Goal: Task Accomplishment & Management: Use online tool/utility

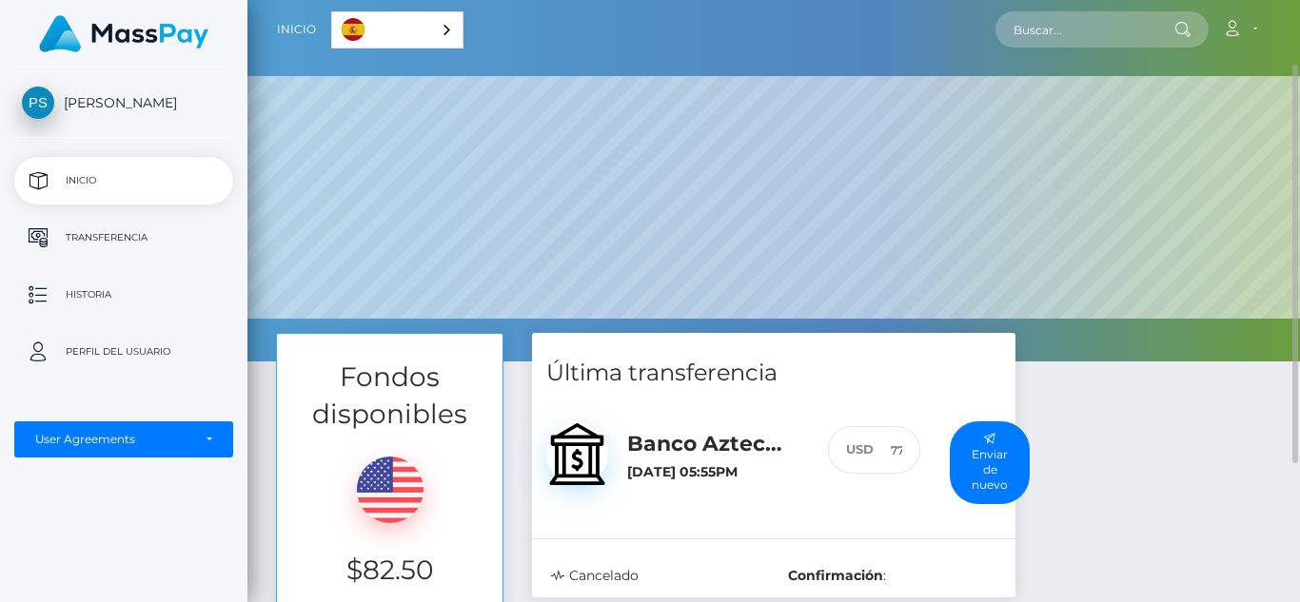
scroll to position [307, 0]
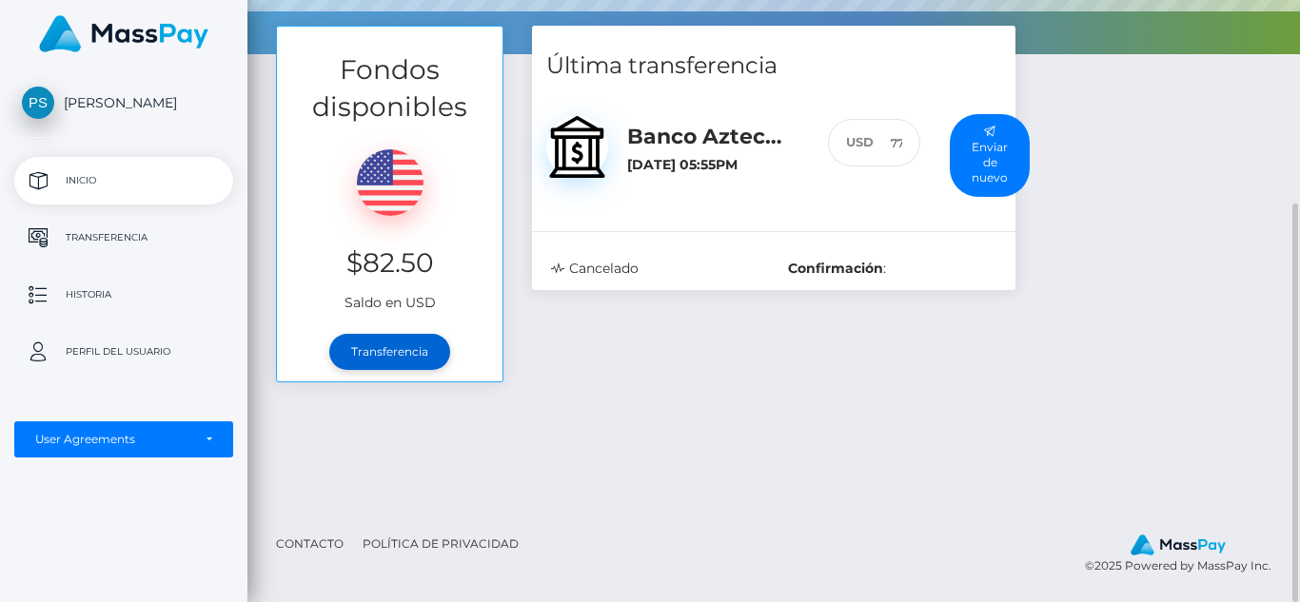
click at [400, 339] on link "Transferencia" at bounding box center [389, 352] width 121 height 36
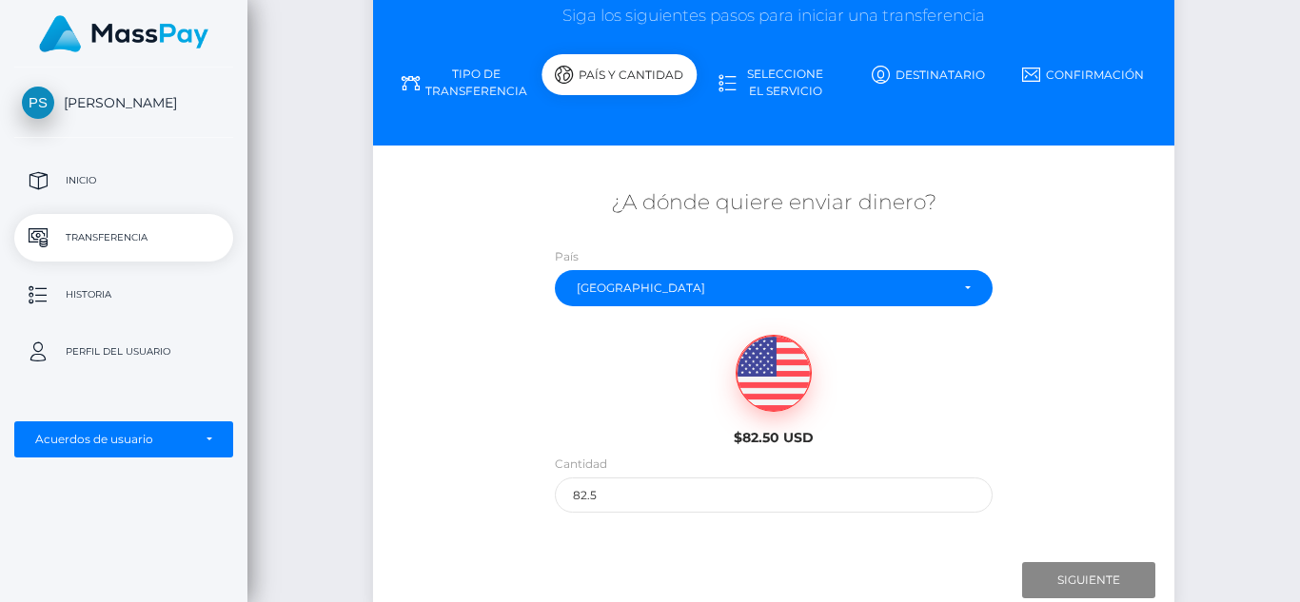
scroll to position [314, 0]
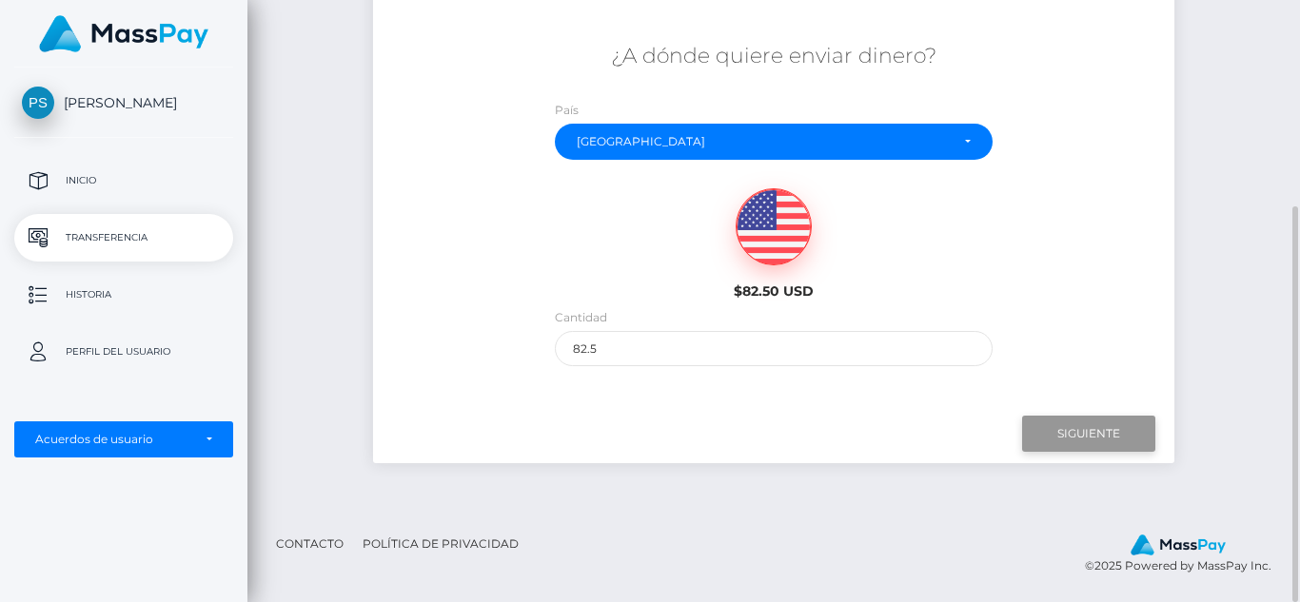
click at [1084, 436] on input "Siguiente" at bounding box center [1088, 434] width 133 height 36
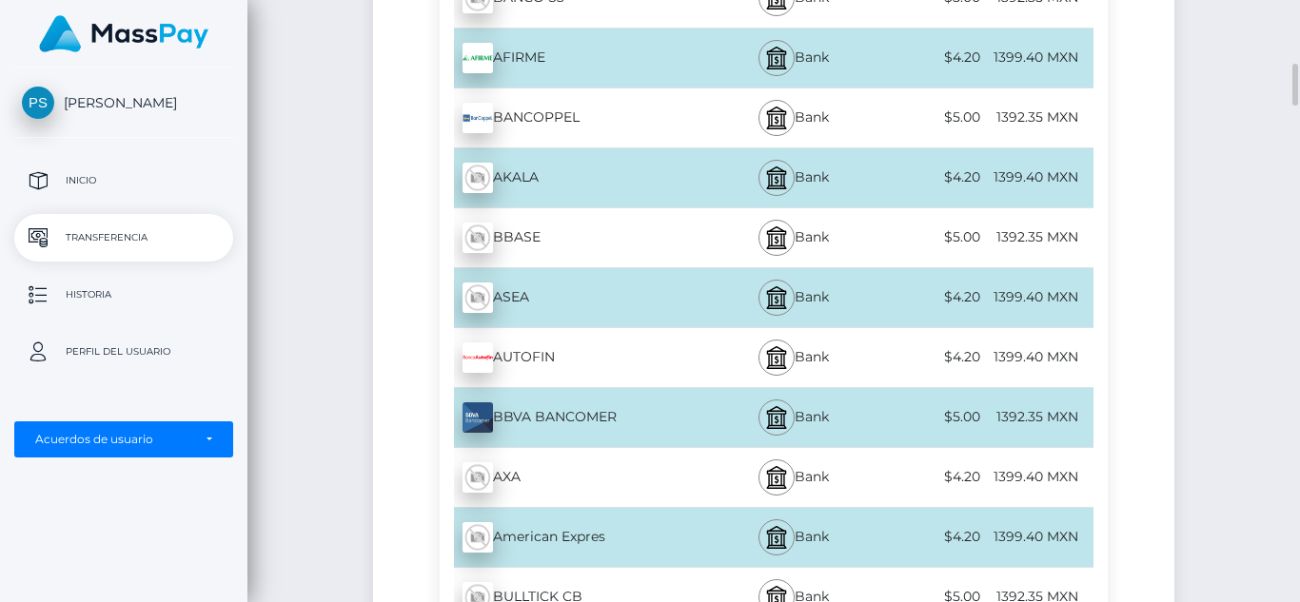
scroll to position [902, 0]
click at [1034, 410] on div "1392.35 MXN" at bounding box center [1038, 416] width 108 height 43
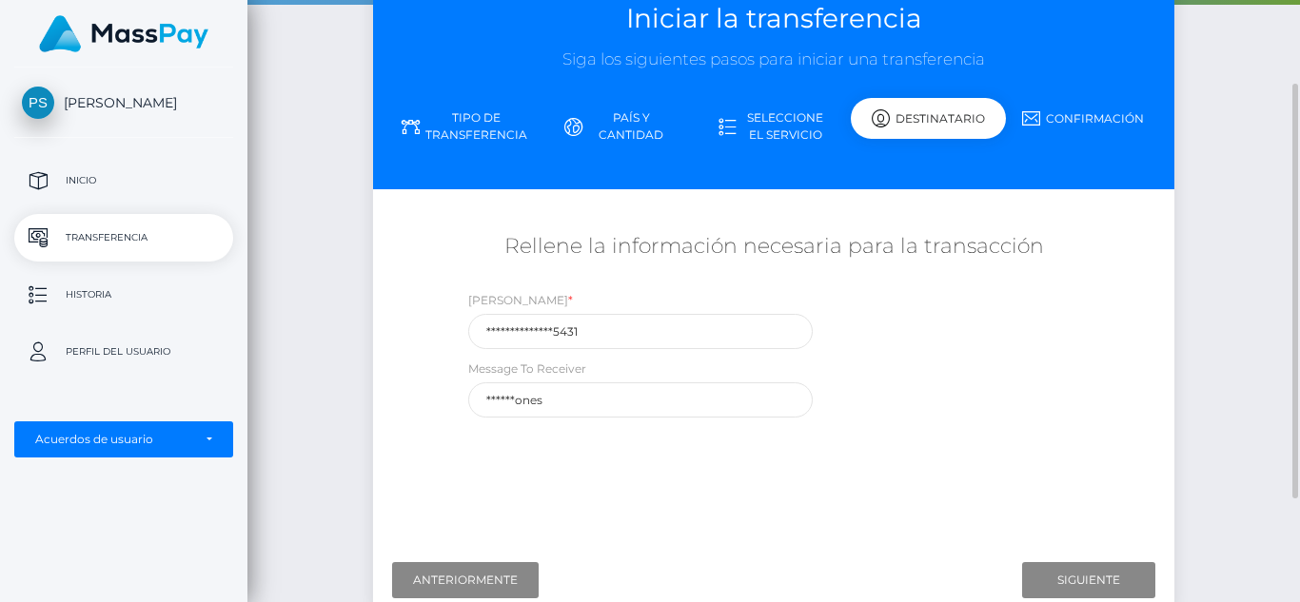
scroll to position [124, 0]
click at [1085, 564] on input "Siguiente" at bounding box center [1088, 580] width 133 height 36
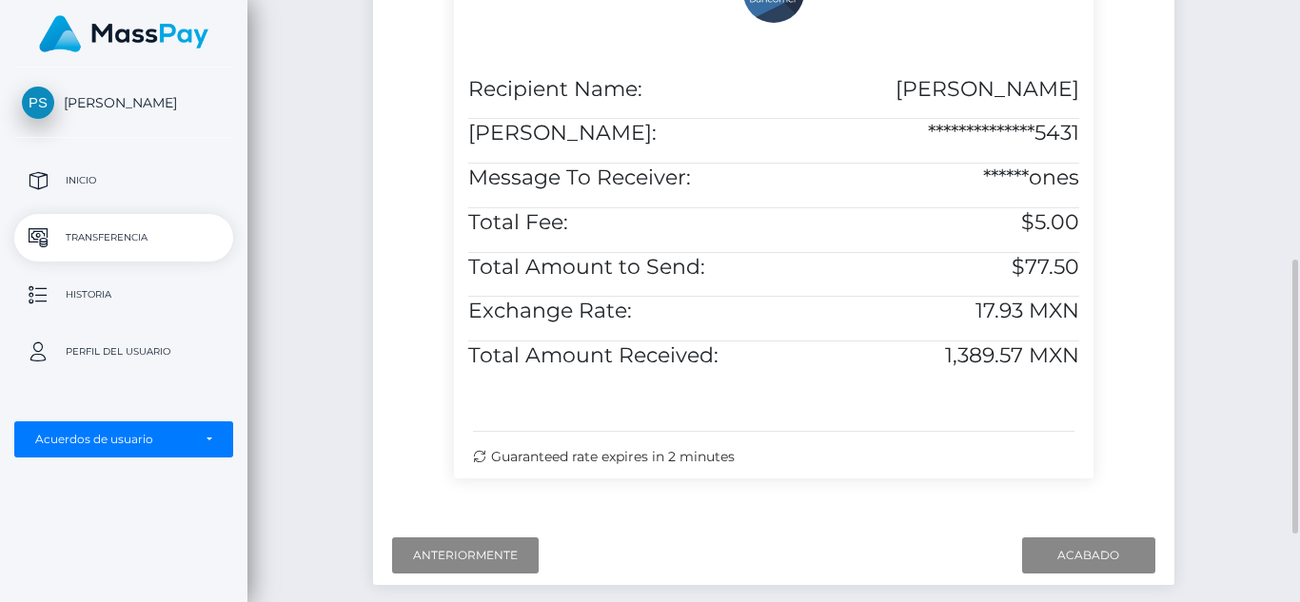
scroll to position [581, 0]
click at [1091, 573] on input "Acabado" at bounding box center [1088, 555] width 133 height 36
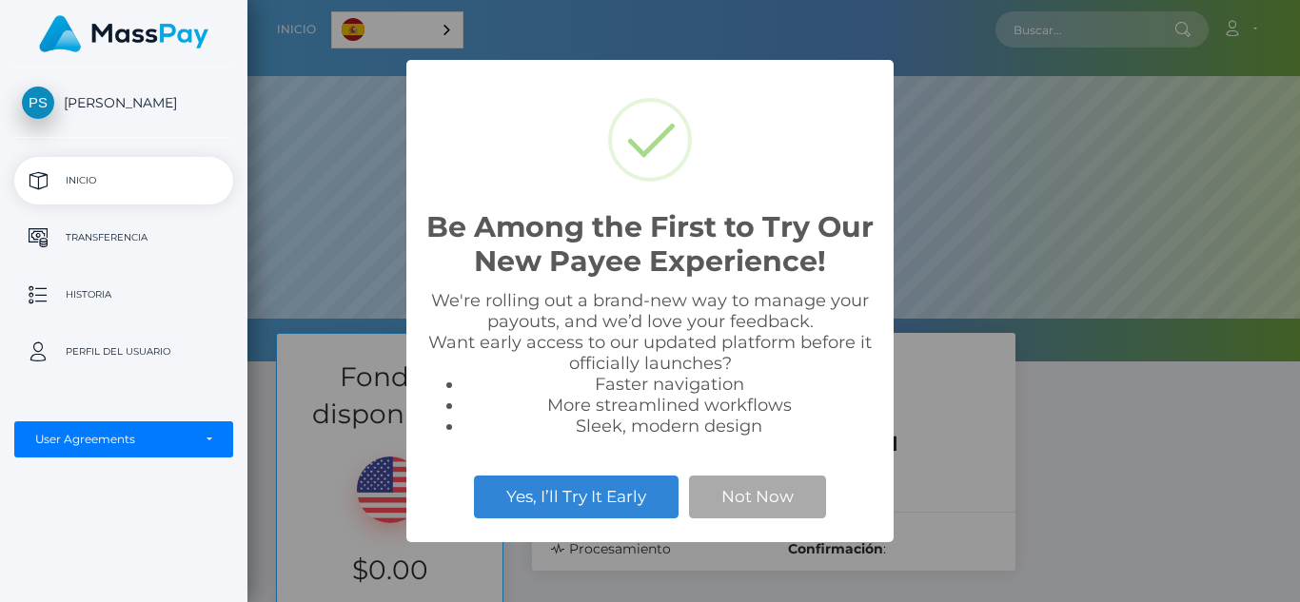
scroll to position [362, 1052]
click at [559, 506] on button "Yes, I’ll Try It Early" at bounding box center [576, 497] width 205 height 42
click at [1031, 482] on div "Be Among the First to Try Our New Payee Experience! × We're rolling out a brand…" at bounding box center [650, 301] width 1300 height 602
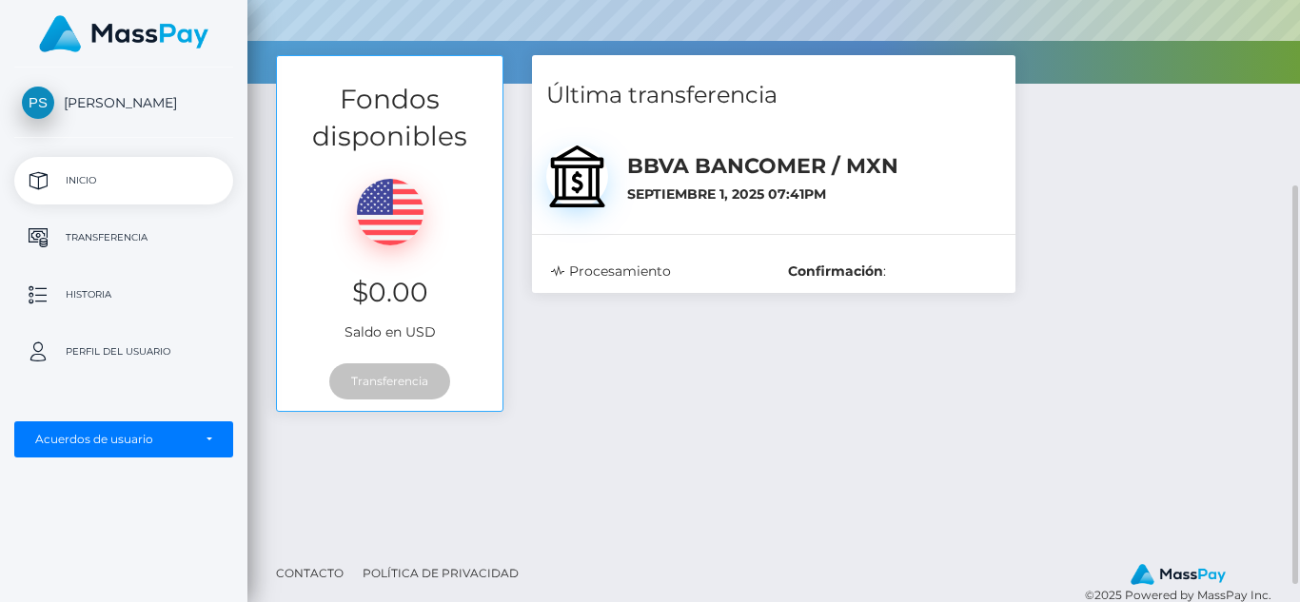
scroll to position [281, 0]
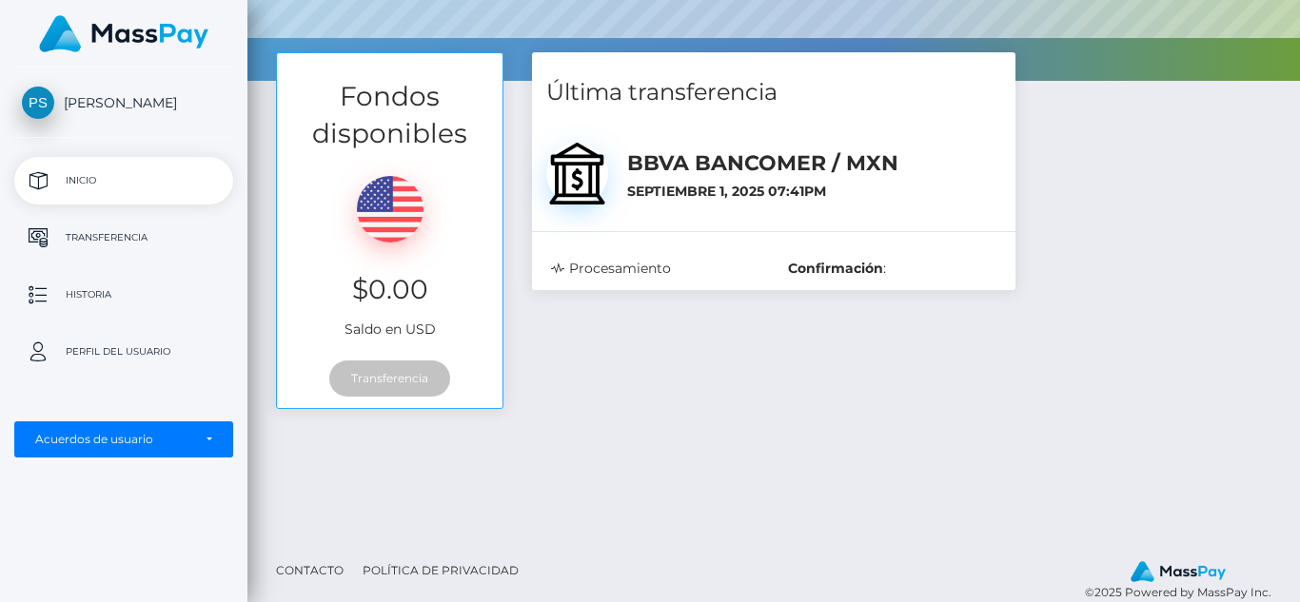
click at [78, 174] on p "Inicio" at bounding box center [124, 181] width 204 height 29
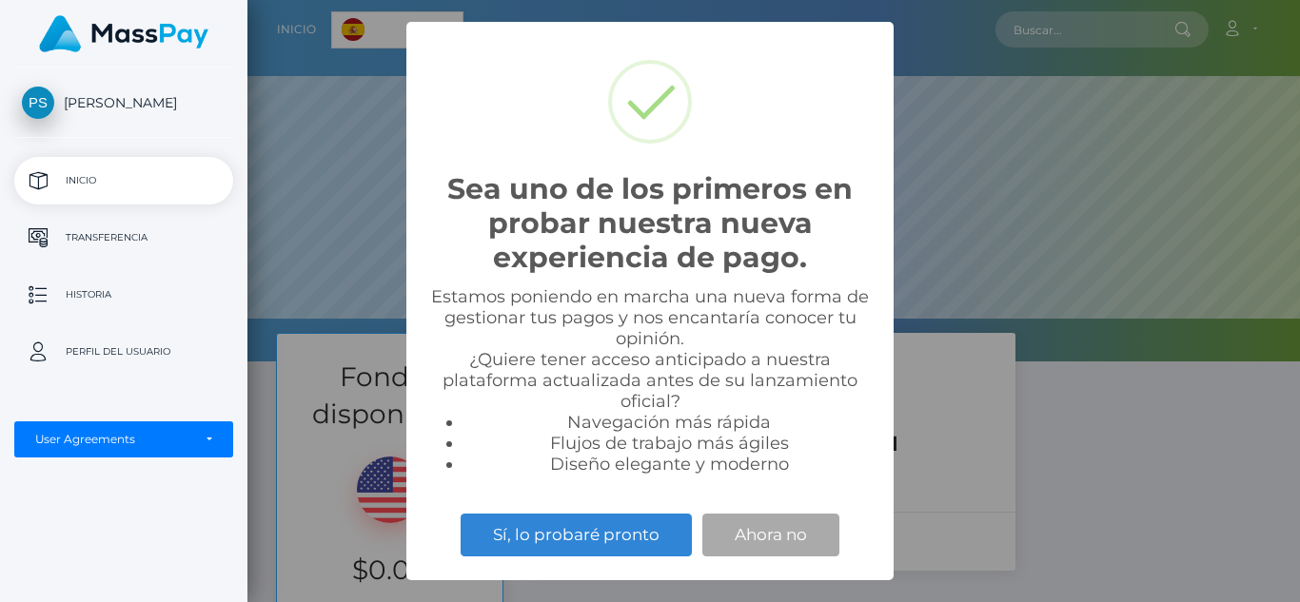
scroll to position [362, 1052]
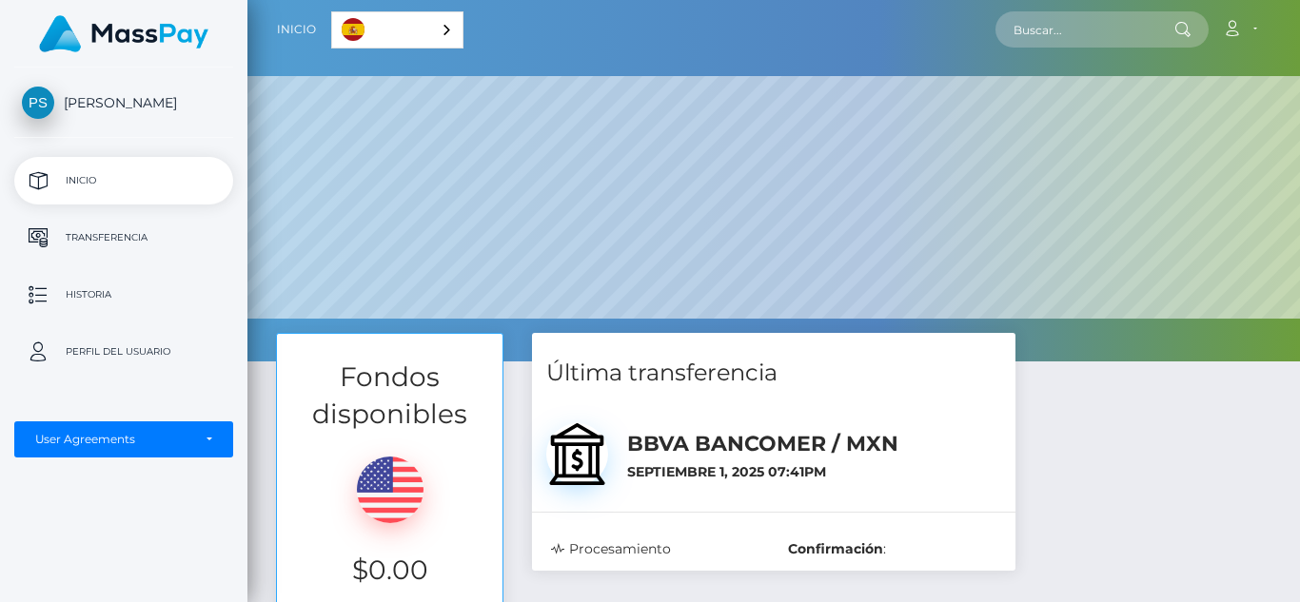
click at [1036, 429] on div "Fondos disponibles $0.00 Saldo en USD Transferencia Última transferencia BBVA B…" at bounding box center [774, 521] width 1024 height 376
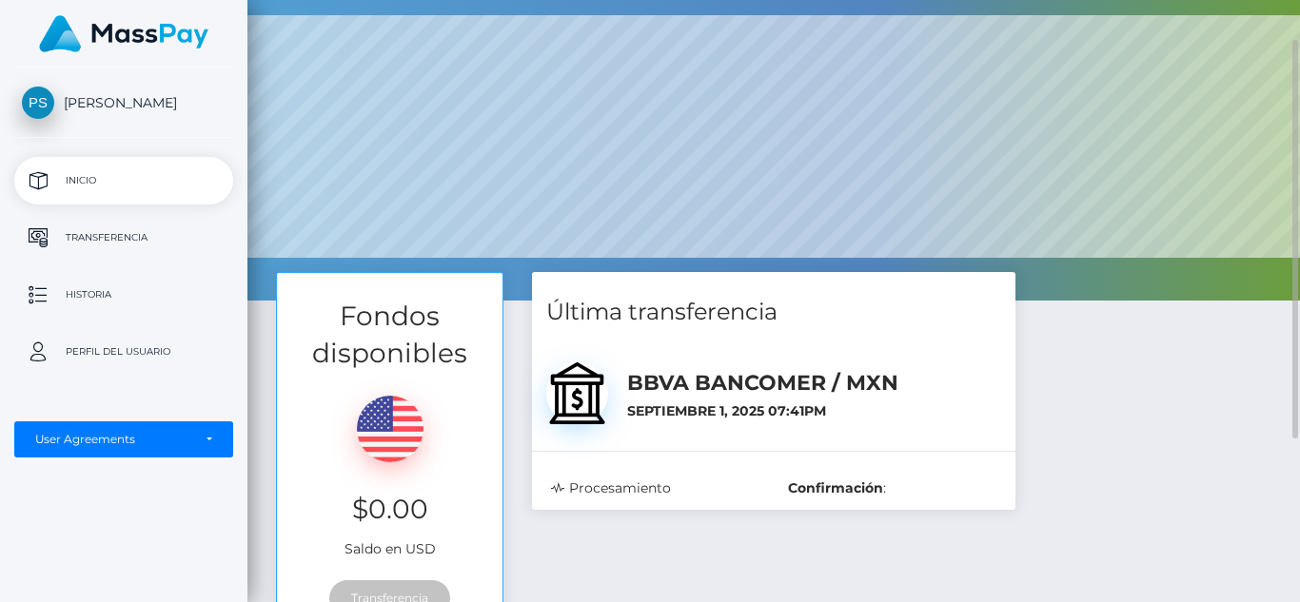
scroll to position [307, 0]
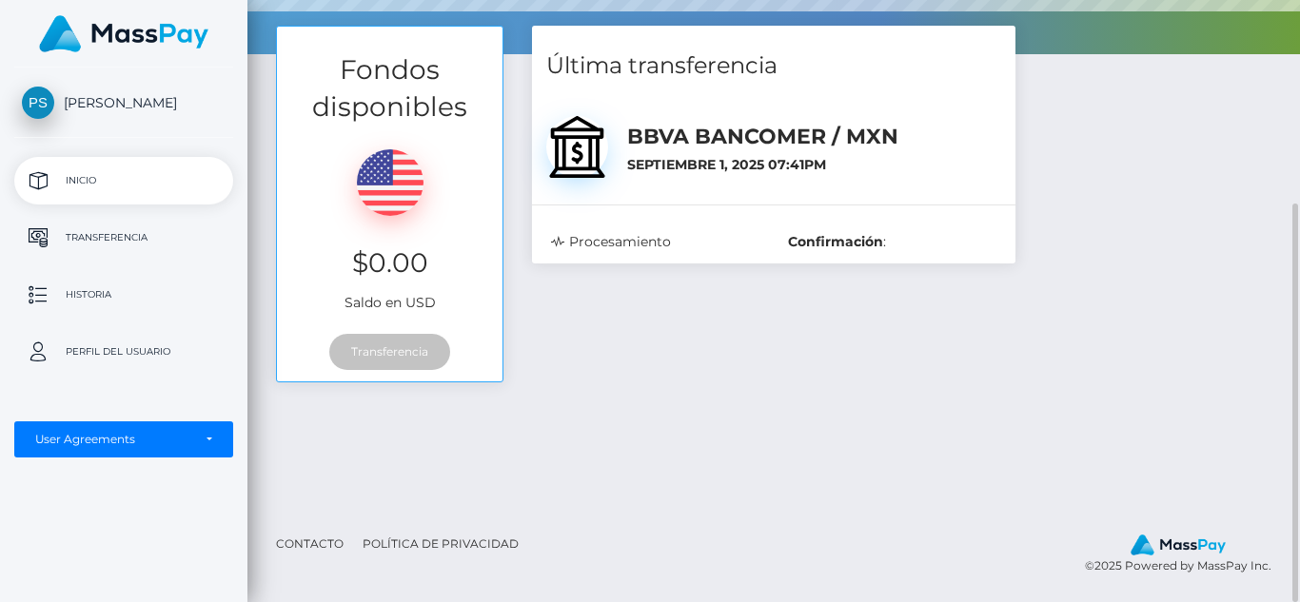
click at [837, 247] on b "Confirmación" at bounding box center [835, 241] width 95 height 17
click at [116, 353] on p "Perfil del usuario" at bounding box center [124, 352] width 204 height 29
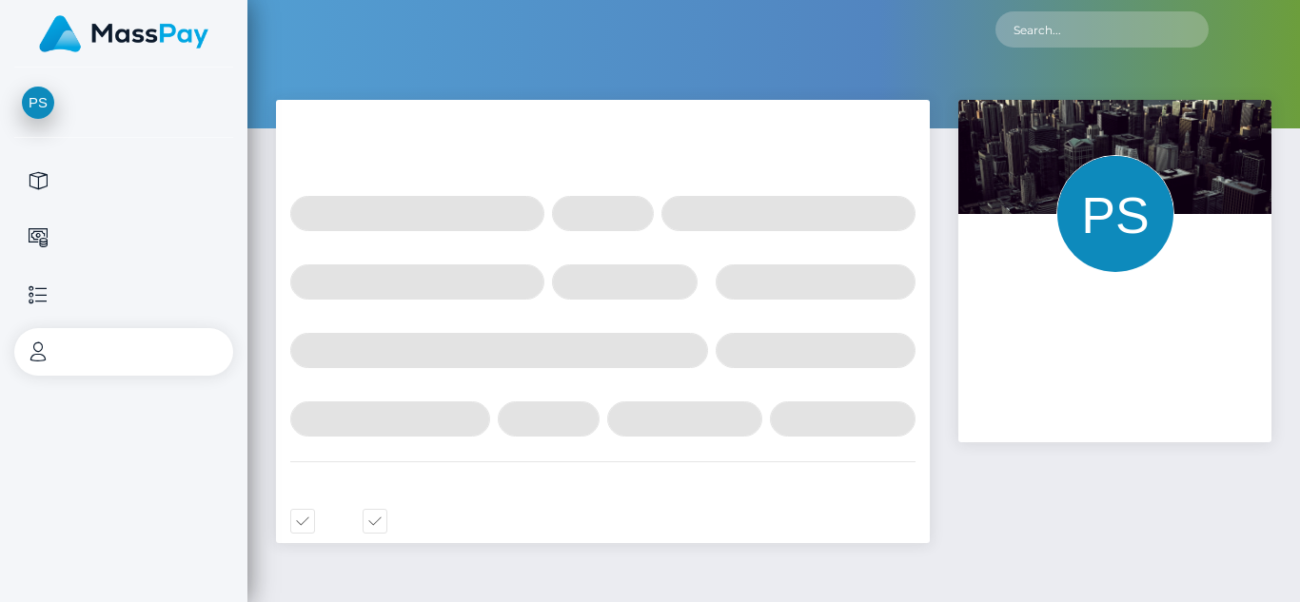
select select
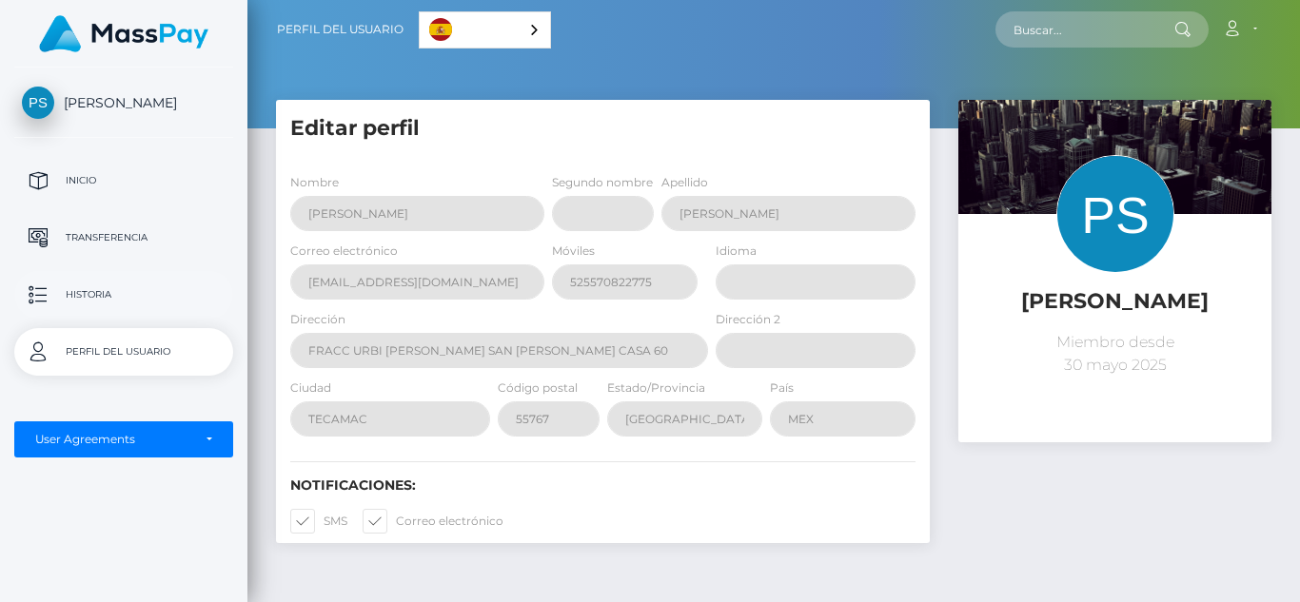
click at [99, 302] on p "Historia" at bounding box center [124, 295] width 204 height 29
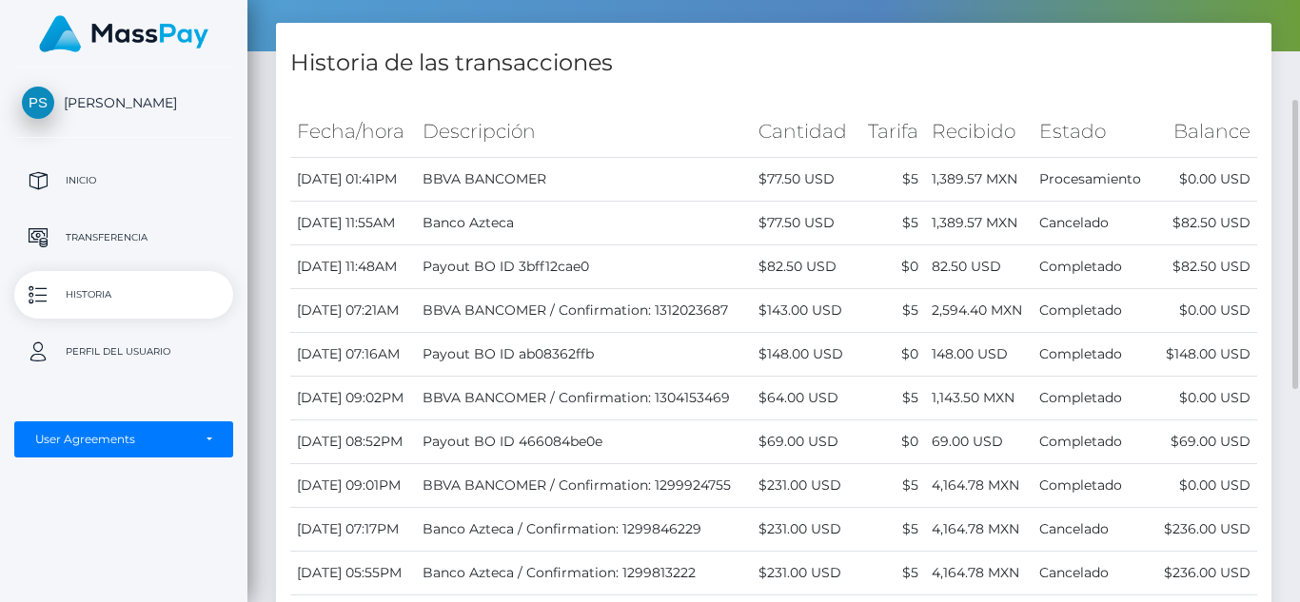
scroll to position [195, 0]
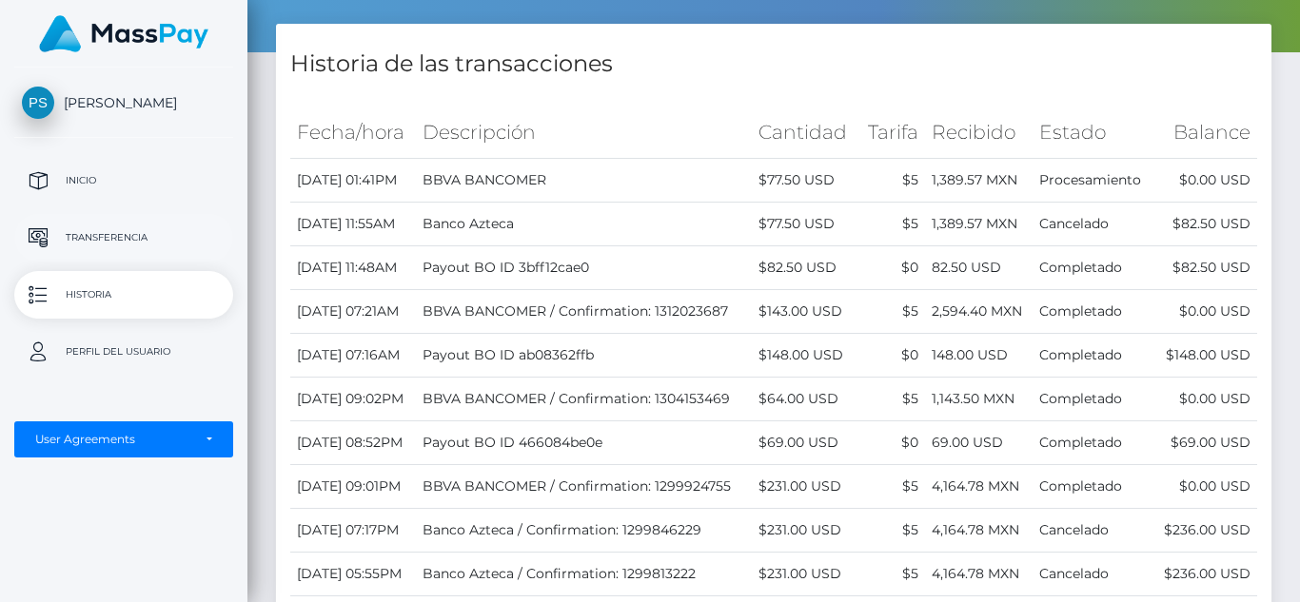
click at [69, 234] on p "Transferencia" at bounding box center [124, 238] width 204 height 29
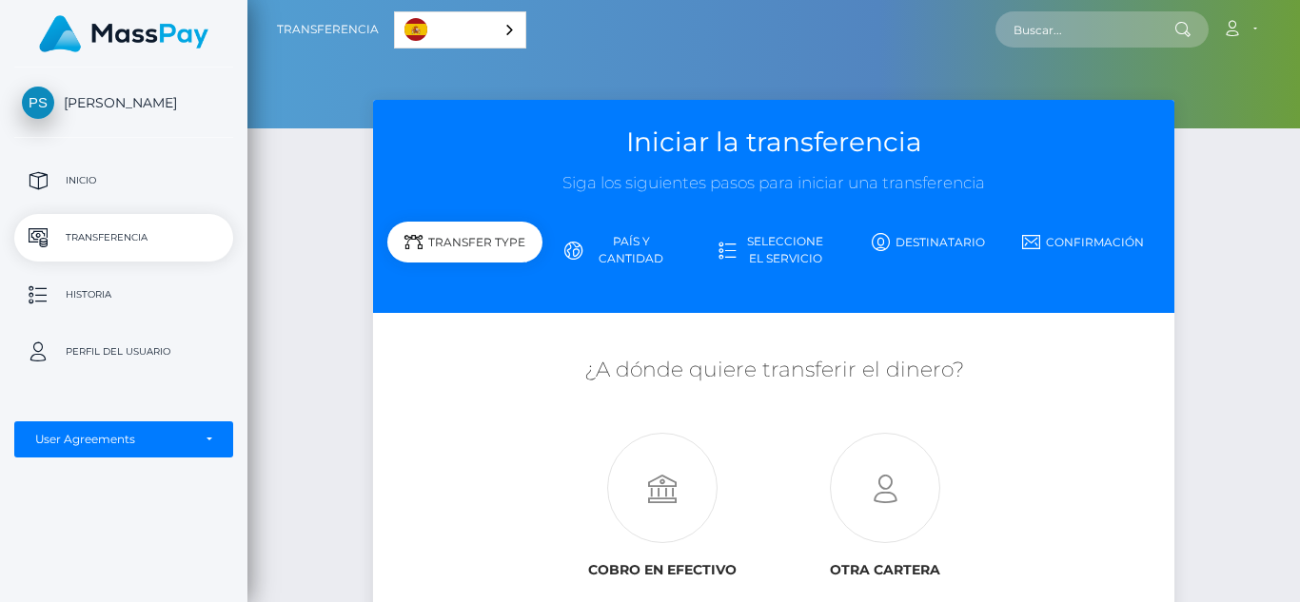
scroll to position [211, 0]
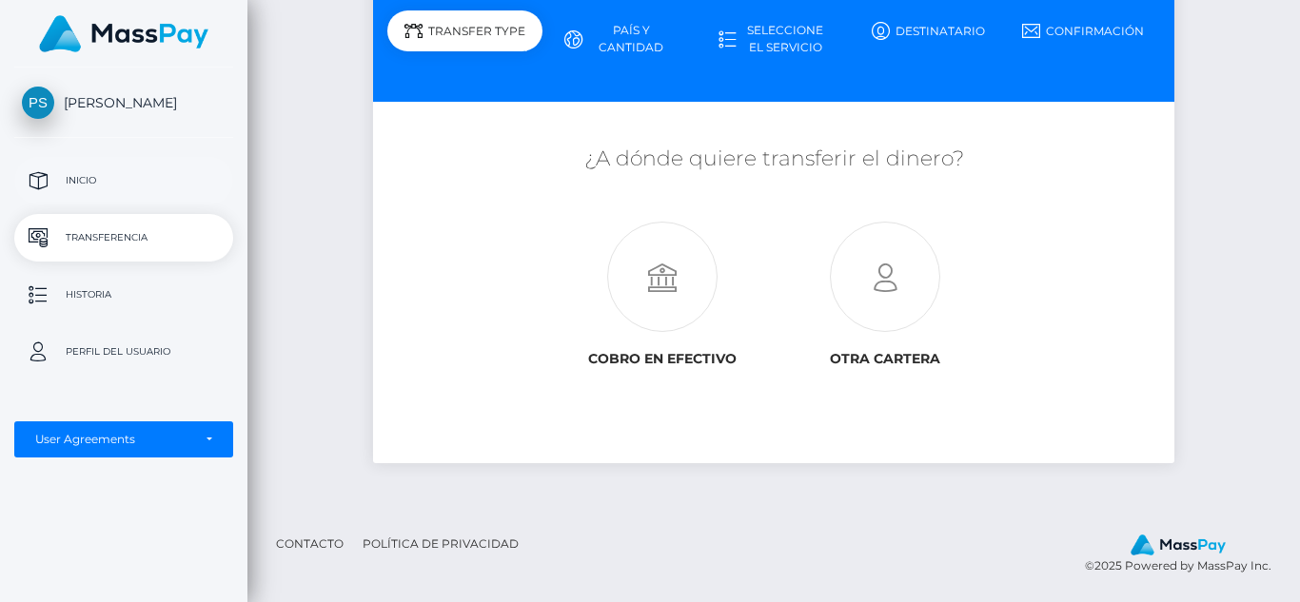
click at [95, 160] on link "Inicio" at bounding box center [123, 181] width 219 height 48
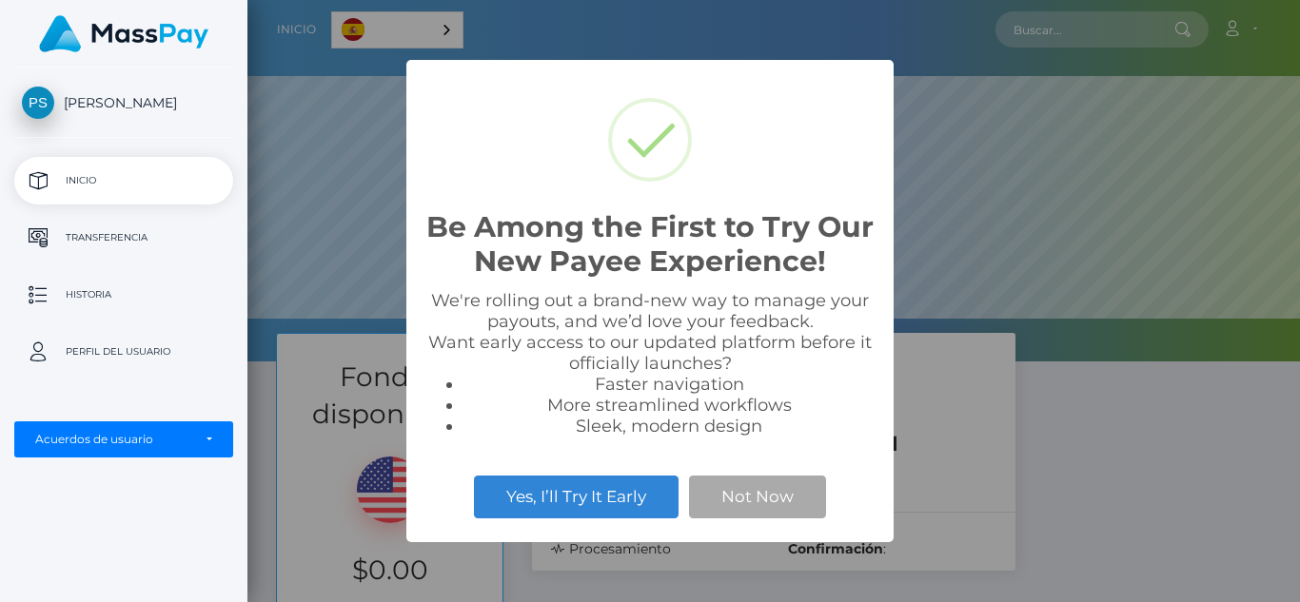
scroll to position [362, 1052]
click at [555, 520] on div "Yes, I’ll Try It Early Not Now" at bounding box center [649, 497] width 449 height 52
click at [587, 502] on button "Yes, I’ll Try It Early" at bounding box center [576, 497] width 205 height 42
click at [296, 386] on div "Be Among the First to Try Our New Payee Experience! × We're rolling out a brand…" at bounding box center [650, 301] width 1300 height 602
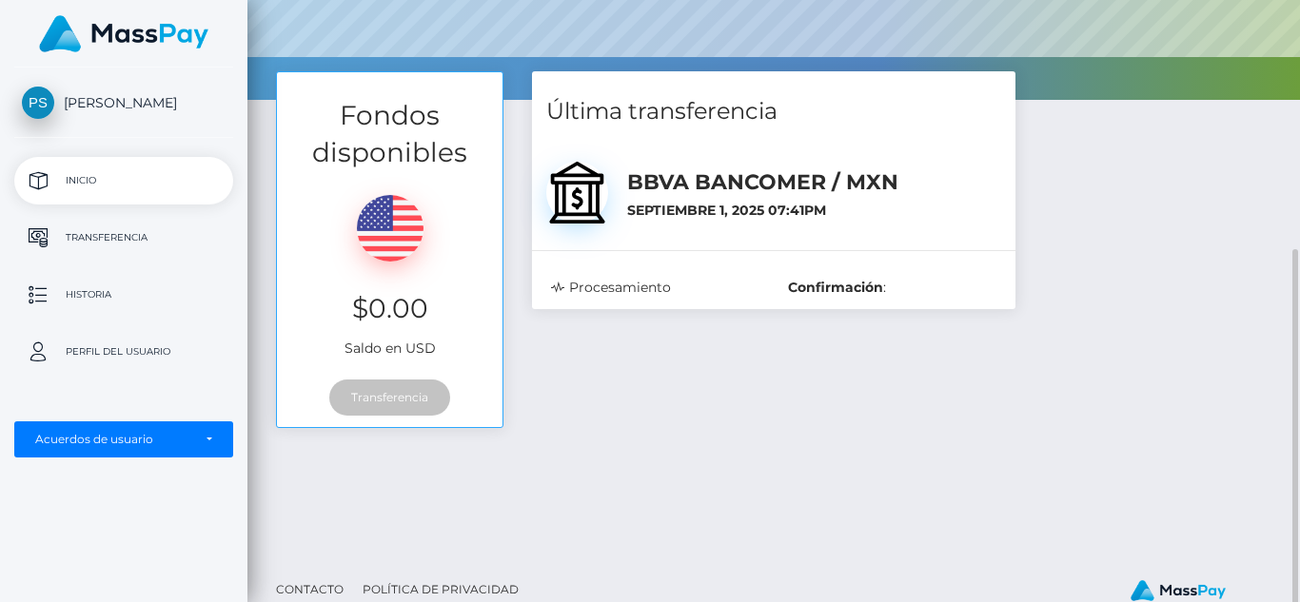
scroll to position [307, 0]
